Goal: Task Accomplishment & Management: Use online tool/utility

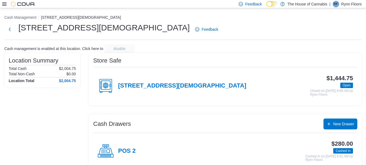
click at [4, 2] on icon at bounding box center [4, 3] width 4 height 3
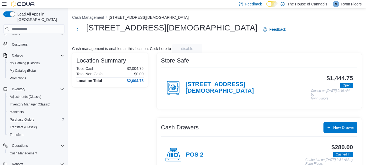
scroll to position [45, 0]
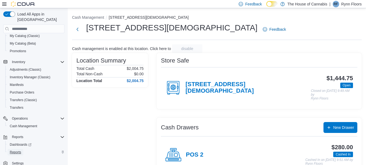
click at [16, 150] on span "Reports" at bounding box center [15, 152] width 11 height 4
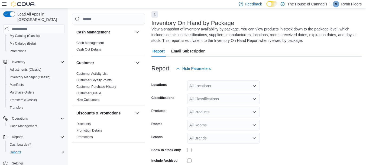
scroll to position [24, 0]
click at [256, 86] on icon "Open list of options" at bounding box center [255, 85] width 4 height 4
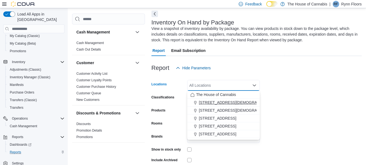
click at [234, 104] on span "[STREET_ADDRESS][DEMOGRAPHIC_DATA]" at bounding box center [239, 102] width 80 height 5
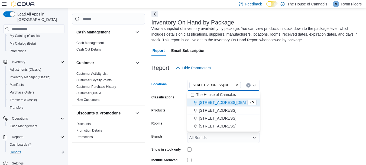
click at [301, 91] on form "Locations [STREET_ADDRESS][GEOGRAPHIC_DATA][DEMOGRAPHIC_DATA] box. Selected. [S…" at bounding box center [257, 126] width 210 height 106
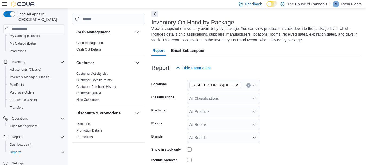
click at [255, 98] on icon "Open list of options" at bounding box center [255, 98] width 4 height 4
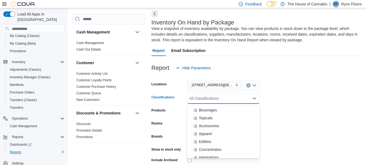
scroll to position [14, 0]
click at [221, 149] on div "Edibles" at bounding box center [224, 147] width 66 height 5
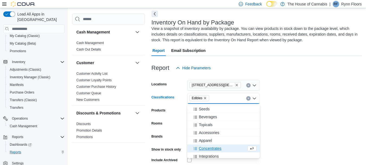
click at [309, 113] on form "Locations [STREET_ADDRESS][DEMOGRAPHIC_DATA] Keswick Classifications Edibles Co…" at bounding box center [257, 126] width 210 height 106
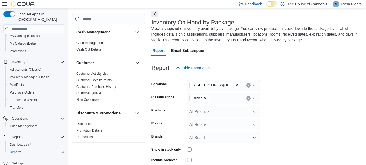
click at [255, 98] on icon "Open list of options" at bounding box center [255, 98] width 4 height 4
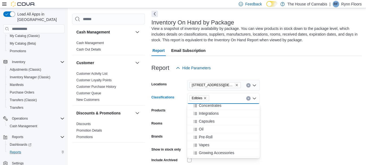
scroll to position [72, 0]
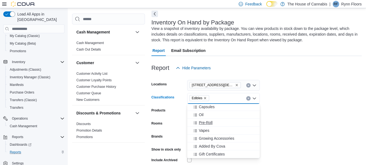
click at [217, 122] on div "Pre-Roll" at bounding box center [224, 122] width 66 height 5
click at [206, 97] on icon "Remove Edibles from selection in this group" at bounding box center [205, 98] width 2 height 2
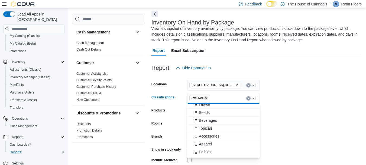
scroll to position [10, 0]
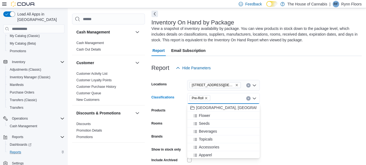
click at [303, 101] on form "Locations [STREET_ADDRESS][DEMOGRAPHIC_DATA] Keswick Classifications Pre-Roll C…" at bounding box center [257, 126] width 210 height 106
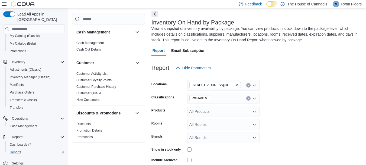
scroll to position [49, 0]
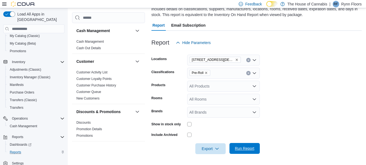
click at [249, 147] on span "Run Report" at bounding box center [245, 147] width 20 height 5
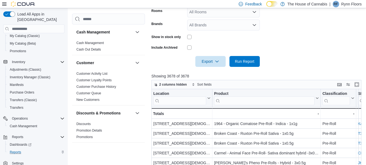
scroll to position [135, 0]
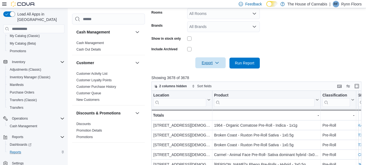
click at [220, 63] on span "Export" at bounding box center [211, 62] width 24 height 11
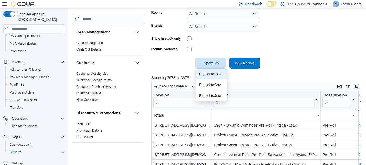
click at [213, 74] on span "Export to Excel" at bounding box center [211, 74] width 24 height 4
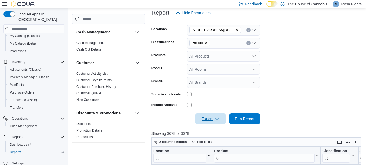
scroll to position [72, 0]
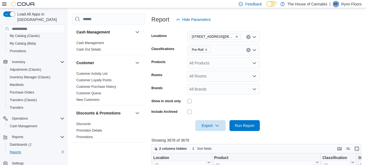
click at [254, 48] on icon "Open list of options" at bounding box center [255, 50] width 4 height 4
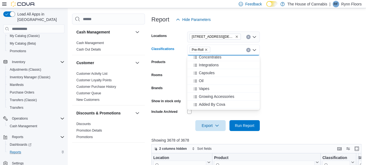
scroll to position [72, 0]
click at [299, 99] on form "Locations [STREET_ADDRESS][DEMOGRAPHIC_DATA] Keswick Classifications Pre-Roll C…" at bounding box center [258, 78] width 212 height 106
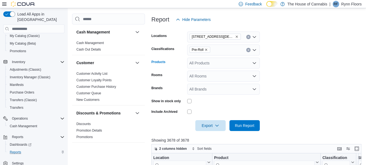
click at [255, 63] on icon "Open list of options" at bounding box center [254, 63] width 3 height 2
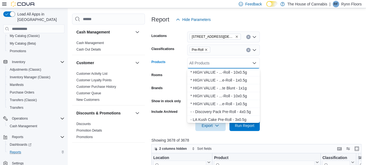
click at [255, 63] on icon "Close list of options" at bounding box center [255, 63] width 4 height 4
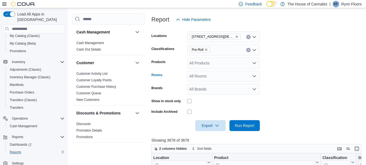
click at [254, 74] on icon "Open list of options" at bounding box center [255, 76] width 4 height 4
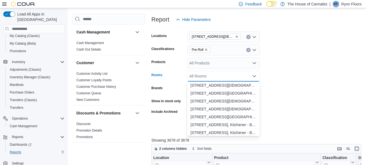
click at [254, 74] on icon "Close list of options" at bounding box center [255, 76] width 4 height 4
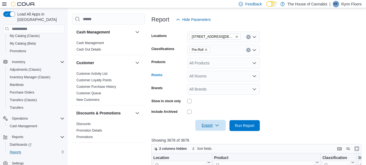
click at [221, 122] on span "Export" at bounding box center [211, 125] width 24 height 11
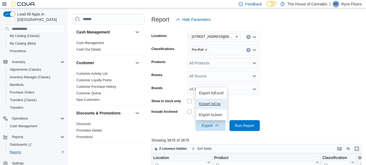
click at [217, 106] on span "Export to Csv" at bounding box center [211, 103] width 24 height 4
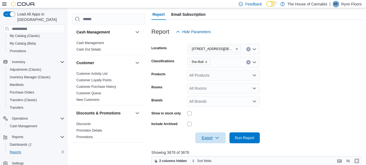
scroll to position [63, 0]
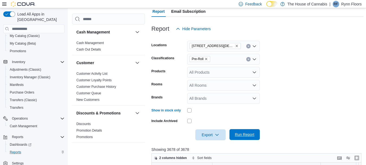
click at [251, 132] on span "Run Report" at bounding box center [245, 134] width 20 height 5
click at [213, 134] on span "Export" at bounding box center [211, 134] width 24 height 11
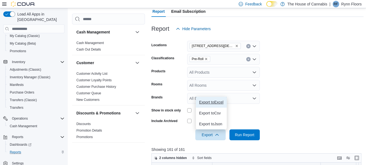
click at [217, 103] on span "Export to Excel" at bounding box center [211, 102] width 24 height 4
click at [248, 59] on icon "Clear input" at bounding box center [249, 59] width 2 height 2
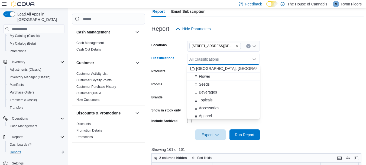
click at [215, 91] on span "Beverages" at bounding box center [208, 91] width 18 height 5
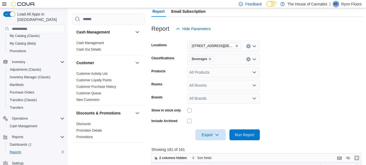
click at [285, 112] on form "Locations [STREET_ADDRESS][DEMOGRAPHIC_DATA] Keswick Classifications Beverages …" at bounding box center [258, 87] width 212 height 106
click at [244, 133] on span "Run Report" at bounding box center [245, 134] width 20 height 5
click at [212, 131] on span "Export" at bounding box center [211, 134] width 24 height 11
click at [212, 101] on span "Export to Excel" at bounding box center [211, 102] width 24 height 4
click at [248, 58] on button "Clear input" at bounding box center [249, 59] width 4 height 4
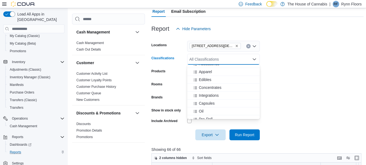
scroll to position [49, 0]
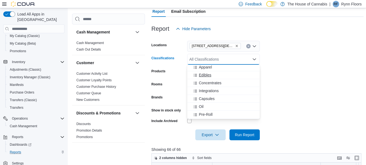
click at [211, 75] on span "Edibles" at bounding box center [205, 74] width 12 height 5
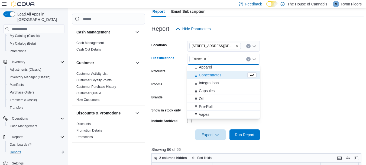
click at [303, 117] on form "Locations [STREET_ADDRESS][DEMOGRAPHIC_DATA] Keswick Classifications Edibles Co…" at bounding box center [258, 87] width 212 height 106
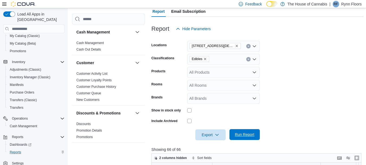
click at [235, 139] on span "Run Report" at bounding box center [245, 134] width 24 height 11
click at [216, 135] on icon "button" at bounding box center [217, 134] width 4 height 4
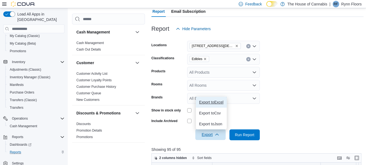
click at [214, 105] on button "Export to Excel" at bounding box center [211, 102] width 31 height 11
click at [254, 58] on icon "Open list of options" at bounding box center [255, 59] width 4 height 4
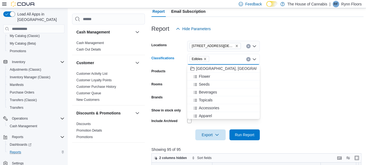
click at [248, 61] on button "Clear input" at bounding box center [249, 59] width 4 height 4
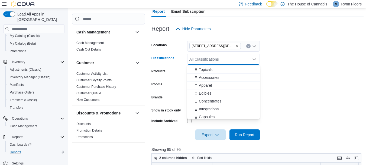
scroll to position [33, 0]
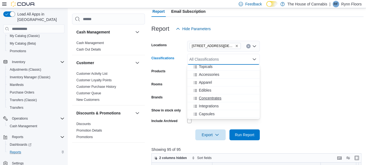
click at [224, 97] on div "Concentrates" at bounding box center [224, 97] width 66 height 5
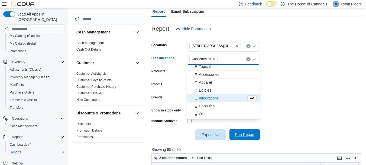
click at [255, 135] on span "Run Report" at bounding box center [245, 134] width 24 height 11
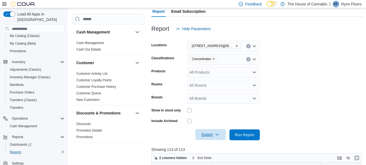
click at [207, 133] on span "Export" at bounding box center [211, 134] width 24 height 11
click at [212, 104] on span "Export to Excel" at bounding box center [211, 102] width 24 height 4
click at [248, 59] on icon "Clear input" at bounding box center [249, 59] width 2 height 2
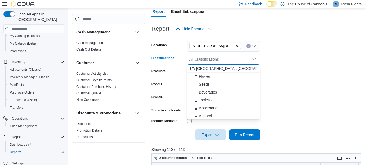
click at [215, 83] on div "Seeds" at bounding box center [224, 83] width 66 height 5
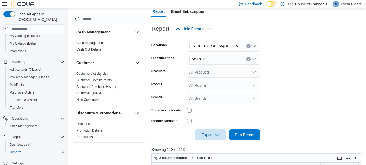
click at [280, 113] on form "Locations [STREET_ADDRESS][DEMOGRAPHIC_DATA] Keswick Classifications Seeds Prod…" at bounding box center [258, 87] width 212 height 106
click at [249, 134] on span "Run Report" at bounding box center [245, 134] width 20 height 5
click at [213, 132] on span "Export" at bounding box center [211, 134] width 24 height 11
click at [212, 99] on button "Export to Excel" at bounding box center [211, 102] width 31 height 11
click at [248, 59] on icon "Clear input" at bounding box center [248, 59] width 1 height 1
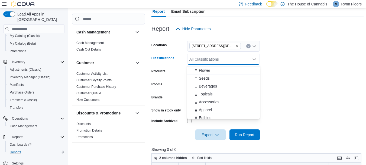
scroll to position [5, 0]
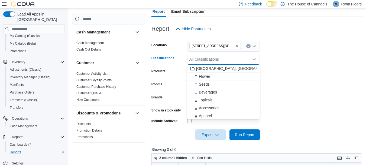
click at [214, 98] on div "Topicals" at bounding box center [224, 99] width 66 height 5
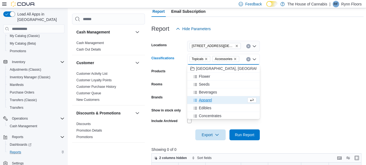
click at [314, 107] on form "Locations [STREET_ADDRESS][DEMOGRAPHIC_DATA] Keswick Classifications Topicals A…" at bounding box center [258, 87] width 212 height 106
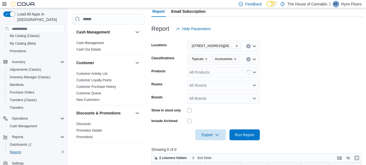
click at [235, 57] on icon "Remove Accessories from selection in this group" at bounding box center [235, 58] width 3 height 3
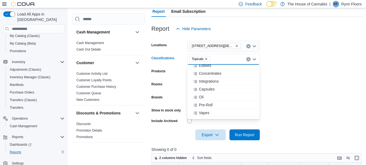
scroll to position [51, 0]
click at [239, 96] on div "Oil" at bounding box center [224, 96] width 66 height 5
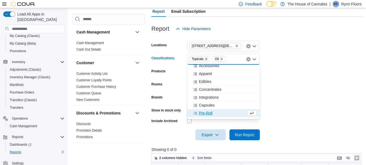
scroll to position [36, 0]
click at [209, 106] on span "Capsules" at bounding box center [207, 103] width 16 height 5
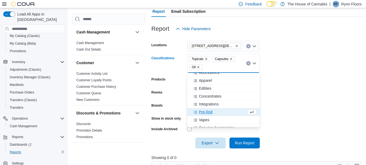
click at [303, 103] on form "Locations [STREET_ADDRESS][DEMOGRAPHIC_DATA] Keswick Classifications Topicals C…" at bounding box center [258, 91] width 212 height 114
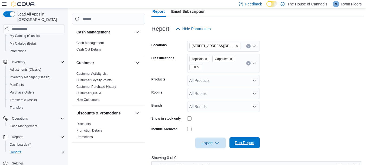
click at [252, 142] on span "Run Report" at bounding box center [245, 142] width 20 height 5
click at [231, 59] on icon "Remove Capsules from selection in this group" at bounding box center [231, 59] width 2 height 2
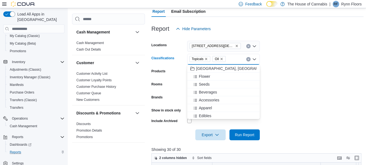
click at [222, 59] on icon "Remove Oil from selection in this group" at bounding box center [221, 58] width 3 height 3
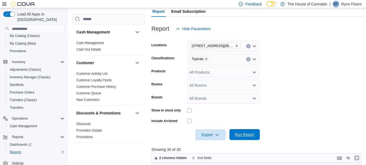
click at [248, 137] on span "Run Report" at bounding box center [245, 134] width 24 height 11
click at [209, 134] on span "Export" at bounding box center [211, 134] width 24 height 11
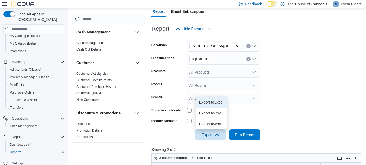
click at [214, 103] on span "Export to Excel" at bounding box center [211, 102] width 24 height 4
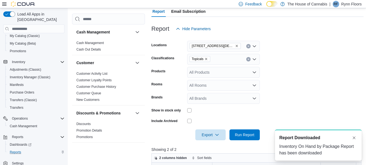
click at [215, 102] on div "All Brands" at bounding box center [223, 98] width 73 height 11
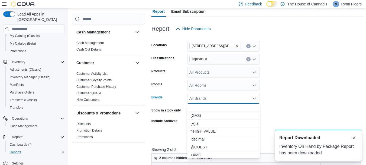
click at [279, 59] on form "Locations [STREET_ADDRESS][DEMOGRAPHIC_DATA] Keswick Classifications Topicals P…" at bounding box center [258, 87] width 212 height 106
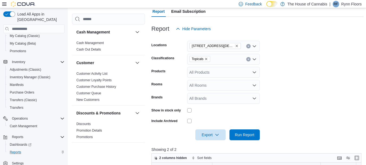
click at [207, 59] on icon "Remove Topicals from selection in this group" at bounding box center [206, 59] width 2 height 2
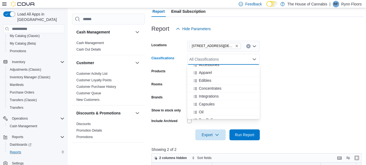
scroll to position [45, 0]
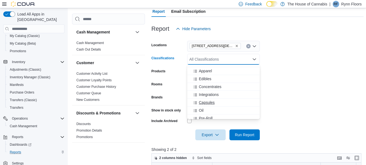
click at [228, 103] on div "Capsules" at bounding box center [224, 102] width 66 height 5
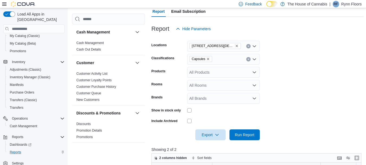
click at [308, 122] on form "Locations [STREET_ADDRESS][DEMOGRAPHIC_DATA] Keswick Classifications Capsules P…" at bounding box center [258, 87] width 212 height 106
click at [245, 135] on span "Run Report" at bounding box center [245, 134] width 20 height 5
click at [208, 59] on icon "Remove Capsules from selection in this group" at bounding box center [208, 59] width 2 height 2
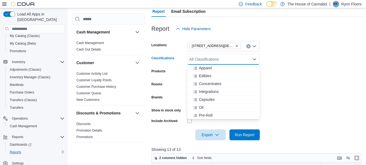
scroll to position [79, 0]
click at [206, 78] on div "Oil" at bounding box center [224, 75] width 66 height 5
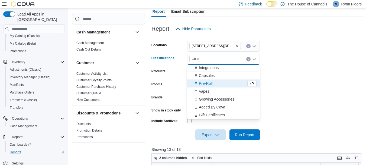
scroll to position [72, 0]
click at [301, 133] on form "Locations [STREET_ADDRESS][DEMOGRAPHIC_DATA] Keswick Classifications Oil Combo …" at bounding box center [258, 87] width 212 height 106
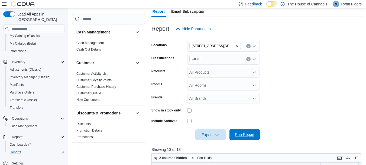
click at [250, 134] on span "Run Report" at bounding box center [245, 134] width 20 height 5
click at [215, 135] on icon "button" at bounding box center [217, 134] width 4 height 4
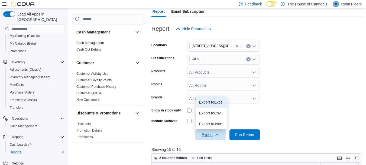
click at [215, 104] on button "Export to Excel" at bounding box center [211, 102] width 31 height 11
click at [247, 58] on button "Clear input" at bounding box center [249, 59] width 4 height 4
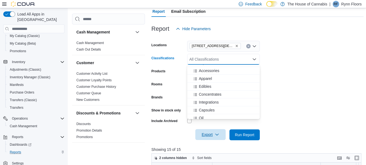
scroll to position [54, 0]
click at [228, 94] on div "Capsules" at bounding box center [224, 93] width 66 height 5
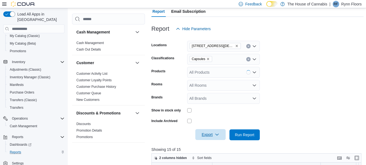
click at [314, 123] on form "Locations [STREET_ADDRESS][DEMOGRAPHIC_DATA] Keswick Classifications Capsules P…" at bounding box center [258, 87] width 212 height 106
click at [253, 133] on span "Run Report" at bounding box center [245, 134] width 20 height 5
click at [211, 132] on span "Export" at bounding box center [211, 134] width 24 height 11
click at [213, 101] on span "Export to Excel" at bounding box center [211, 102] width 24 height 4
